Goal: Task Accomplishment & Management: Manage account settings

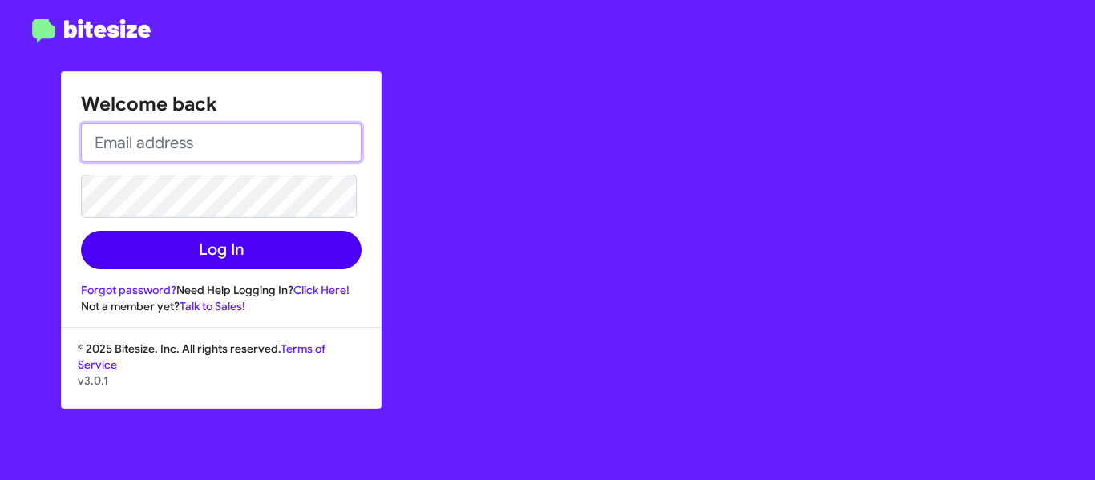
type input "[PERSON_NAME][EMAIL_ADDRESS][DOMAIN_NAME]"
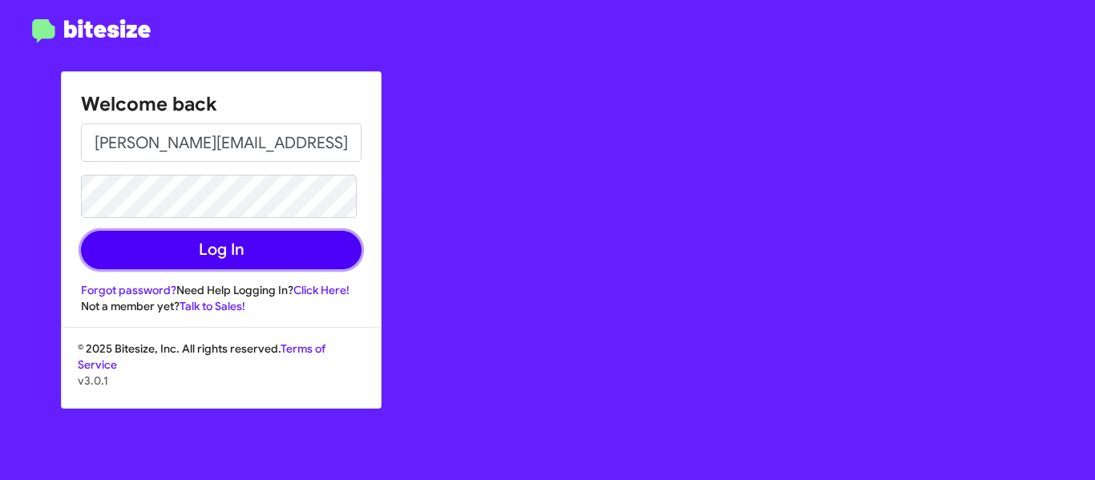
click at [187, 261] on button "Log In" at bounding box center [221, 250] width 281 height 38
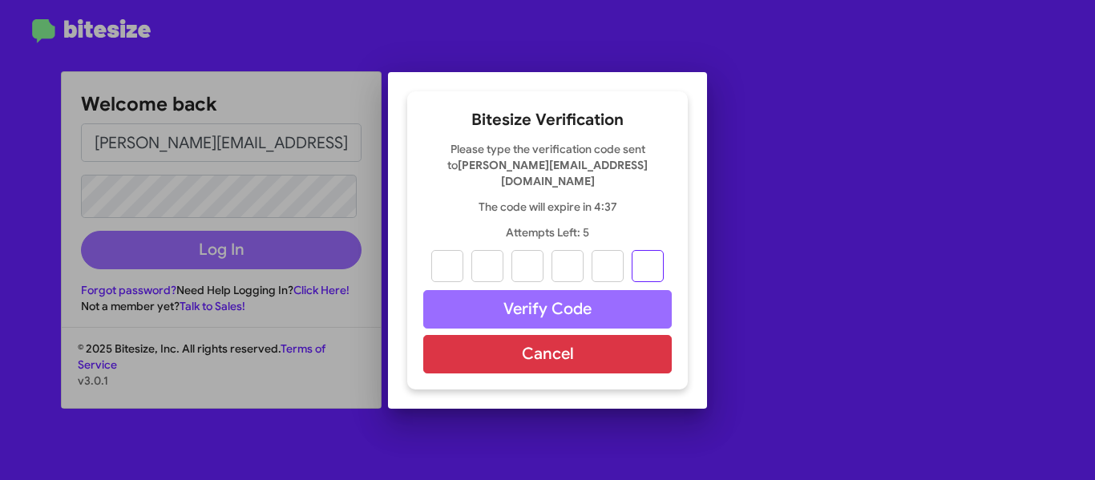
paste input "2"
type input "3"
type input "4"
type input "7"
type input "0"
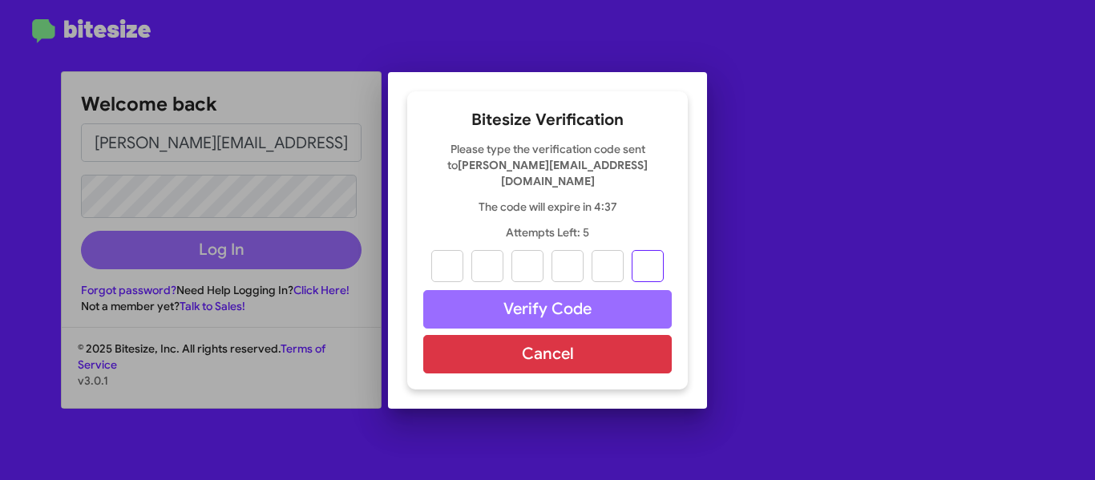
type input "9"
type input "2"
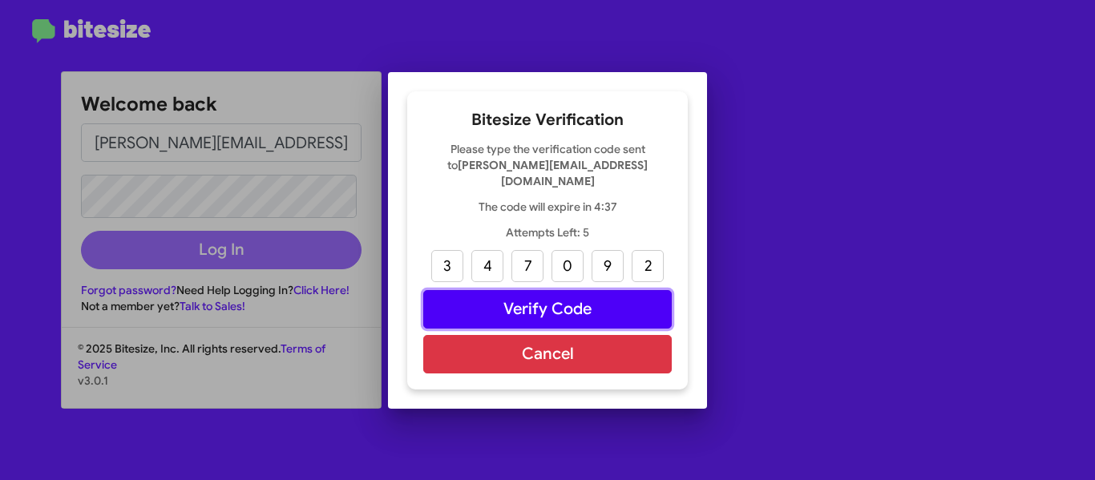
click at [510, 305] on button "Verify Code" at bounding box center [547, 309] width 249 height 38
